Goal: Information Seeking & Learning: Learn about a topic

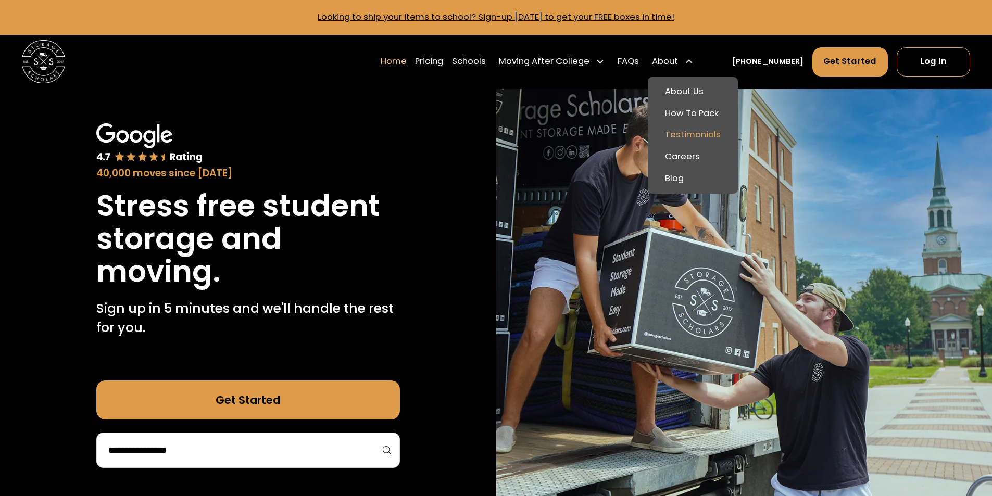
click at [715, 140] on link "Testimonials" at bounding box center [693, 135] width 82 height 22
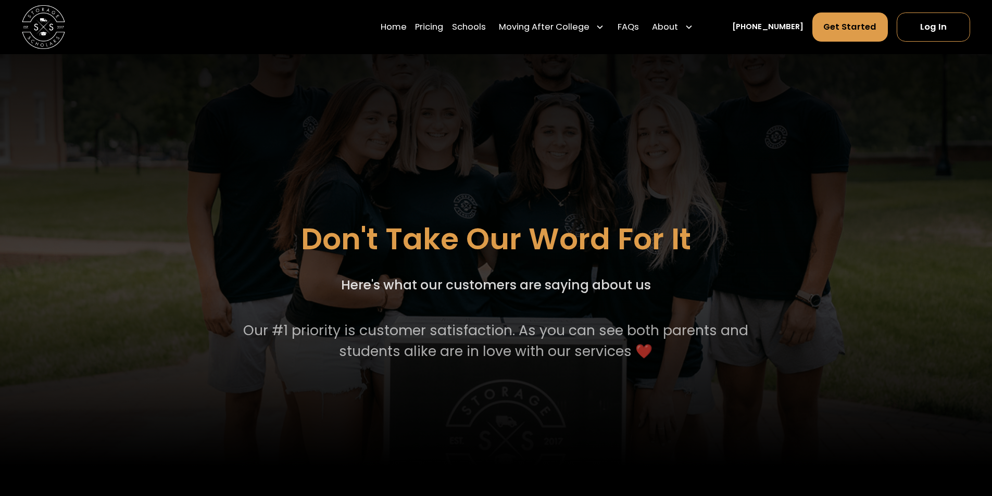
scroll to position [365, 0]
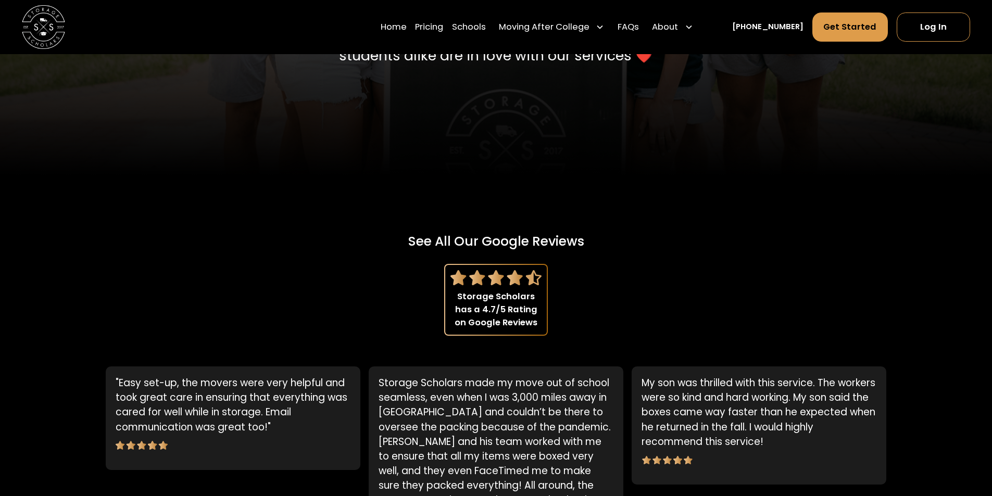
click at [496, 309] on div "Storage Scholars has a 4.7/5 Rating on Google Reviews" at bounding box center [496, 310] width 92 height 39
